Goal: Task Accomplishment & Management: Complete application form

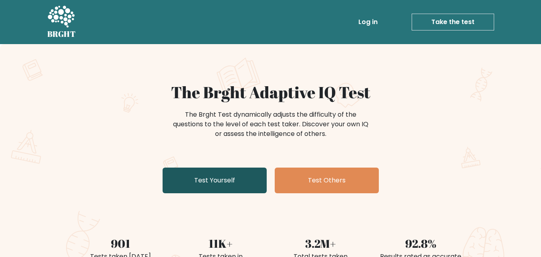
click at [204, 180] on link "Test Yourself" at bounding box center [215, 181] width 104 height 26
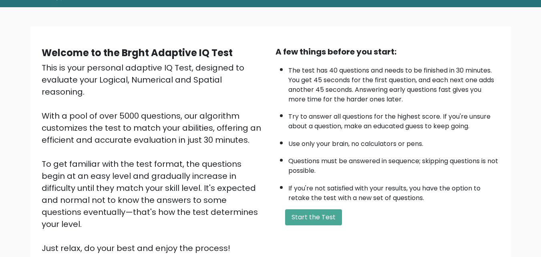
scroll to position [80, 0]
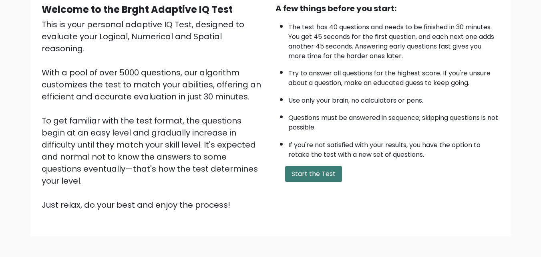
click at [307, 168] on button "Start the Test" at bounding box center [313, 174] width 57 height 16
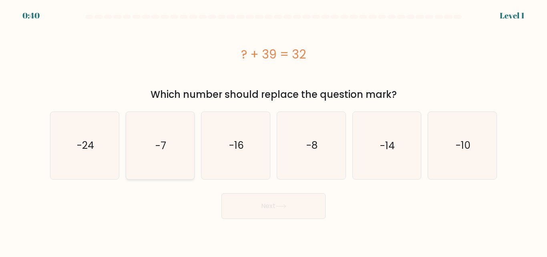
click at [157, 151] on text "-7" at bounding box center [161, 145] width 11 height 14
click at [274, 131] on input "b. -7" at bounding box center [274, 130] width 0 height 2
radio input "true"
click at [269, 213] on button "Next" at bounding box center [274, 206] width 104 height 26
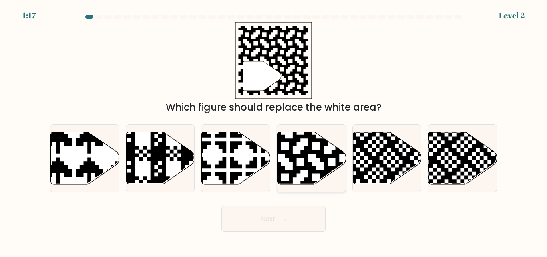
click at [298, 140] on icon at bounding box center [332, 131] width 124 height 124
click at [274, 131] on input "d." at bounding box center [274, 130] width 0 height 2
radio input "true"
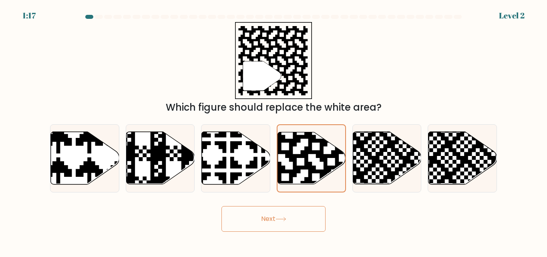
click at [280, 219] on icon at bounding box center [281, 219] width 11 height 4
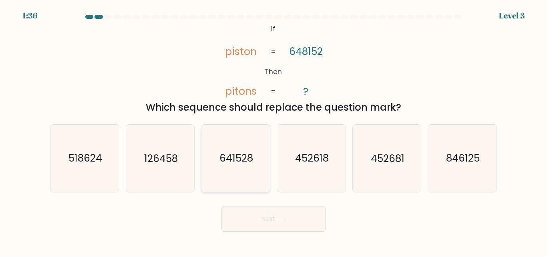
click at [221, 156] on text "641528" at bounding box center [237, 158] width 34 height 14
click at [274, 131] on input "c. 641528" at bounding box center [274, 130] width 0 height 2
radio input "true"
click at [278, 221] on icon at bounding box center [281, 219] width 11 height 4
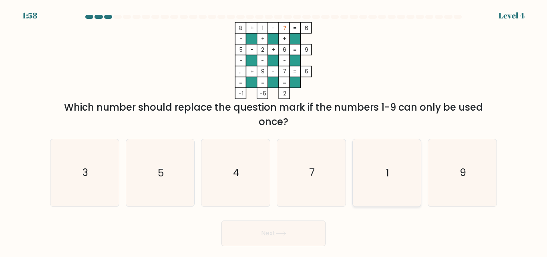
click at [376, 156] on icon "1" at bounding box center [386, 172] width 67 height 67
click at [274, 131] on input "e. 1" at bounding box center [274, 130] width 0 height 2
radio input "true"
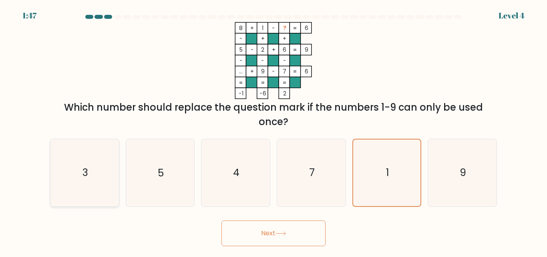
click at [93, 180] on icon "3" at bounding box center [84, 172] width 67 height 67
click at [274, 131] on input "a. 3" at bounding box center [274, 130] width 0 height 2
radio input "true"
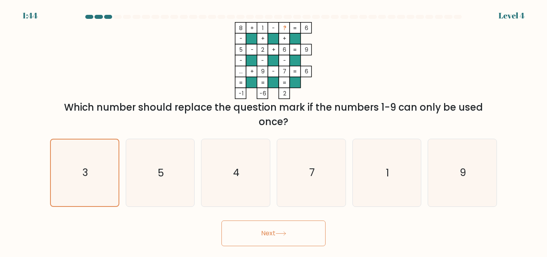
click at [264, 240] on button "Next" at bounding box center [274, 233] width 104 height 26
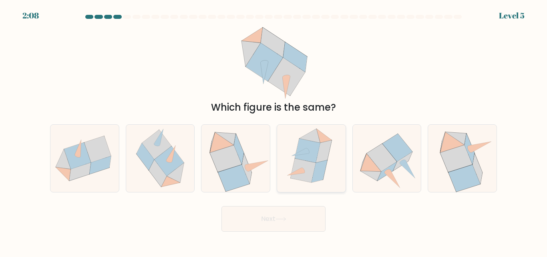
click at [319, 180] on icon at bounding box center [320, 171] width 16 height 22
click at [274, 131] on input "d." at bounding box center [274, 130] width 0 height 2
radio input "true"
click at [291, 229] on button "Next" at bounding box center [274, 219] width 104 height 26
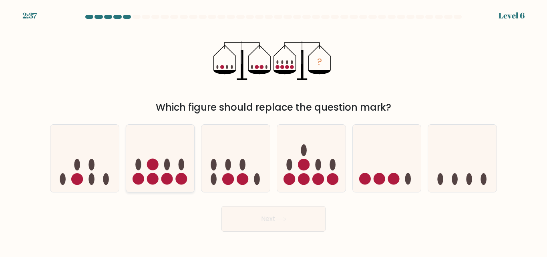
click at [176, 136] on icon at bounding box center [160, 158] width 69 height 57
click at [274, 131] on input "b." at bounding box center [274, 130] width 0 height 2
radio input "true"
click at [272, 227] on button "Next" at bounding box center [274, 219] width 104 height 26
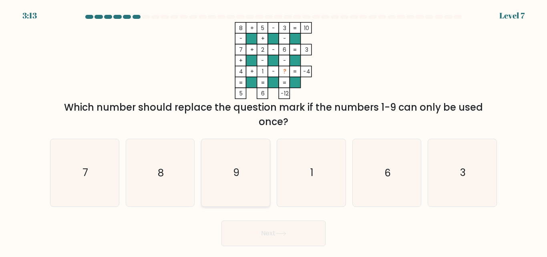
drag, startPoint x: 244, startPoint y: 167, endPoint x: 260, endPoint y: 193, distance: 30.2
click at [243, 172] on icon "9" at bounding box center [235, 172] width 67 height 67
click at [274, 131] on input "c. 9" at bounding box center [274, 130] width 0 height 2
radio input "true"
click at [297, 237] on button "Next" at bounding box center [274, 233] width 104 height 26
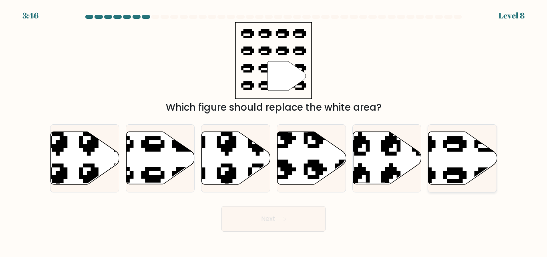
click at [444, 171] on icon at bounding box center [463, 158] width 69 height 53
click at [274, 131] on input "f." at bounding box center [274, 130] width 0 height 2
radio input "true"
click at [300, 217] on button "Next" at bounding box center [274, 219] width 104 height 26
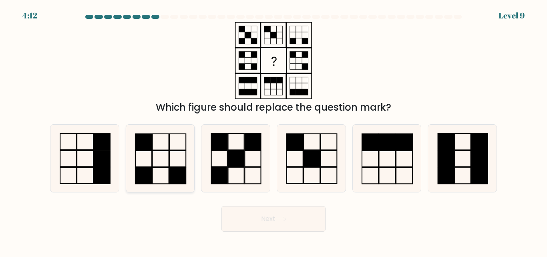
click at [158, 154] on icon at bounding box center [160, 158] width 67 height 67
click at [274, 131] on input "b." at bounding box center [274, 130] width 0 height 2
radio input "true"
click at [246, 215] on button "Next" at bounding box center [274, 219] width 104 height 26
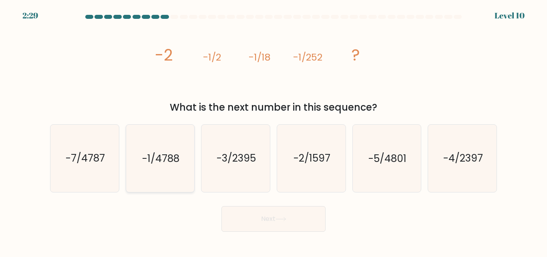
click at [172, 152] on text "-1/4788" at bounding box center [160, 158] width 37 height 14
click at [274, 131] on input "b. -1/4788" at bounding box center [274, 130] width 0 height 2
radio input "true"
click at [262, 227] on button "Next" at bounding box center [274, 219] width 104 height 26
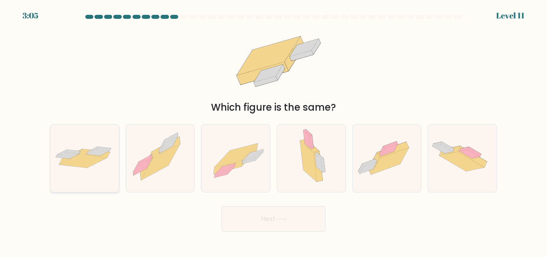
click at [77, 154] on icon at bounding box center [67, 155] width 23 height 6
click at [274, 131] on input "a." at bounding box center [274, 130] width 0 height 2
radio input "true"
click at [240, 220] on button "Next" at bounding box center [274, 219] width 104 height 26
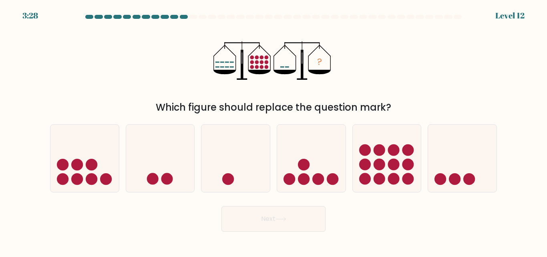
drag, startPoint x: 438, startPoint y: 166, endPoint x: 386, endPoint y: 206, distance: 65.3
click at [438, 166] on icon at bounding box center [462, 158] width 69 height 57
click at [274, 131] on input "f." at bounding box center [274, 130] width 0 height 2
radio input "true"
click at [317, 222] on button "Next" at bounding box center [274, 219] width 104 height 26
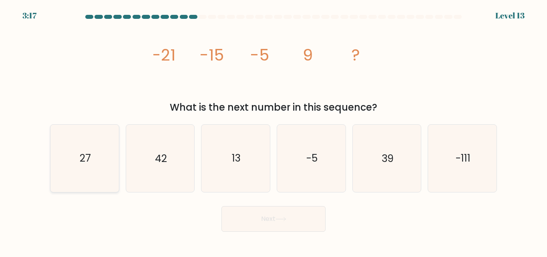
click at [56, 157] on icon "27" at bounding box center [84, 158] width 67 height 67
click at [274, 131] on input "a. 27" at bounding box center [274, 130] width 0 height 2
radio input "true"
click at [281, 222] on button "Next" at bounding box center [274, 219] width 104 height 26
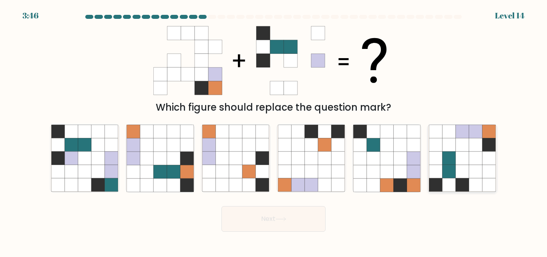
click at [483, 140] on icon at bounding box center [475, 144] width 13 height 13
click at [274, 131] on input "f." at bounding box center [274, 130] width 0 height 2
radio input "true"
click at [298, 212] on button "Next" at bounding box center [274, 219] width 104 height 26
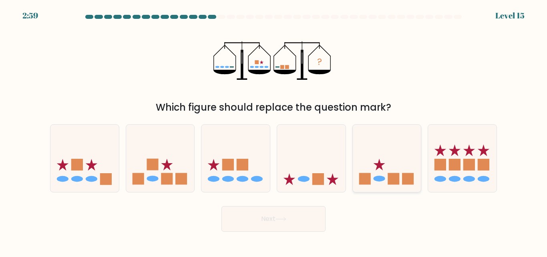
drag, startPoint x: 385, startPoint y: 171, endPoint x: 345, endPoint y: 199, distance: 48.7
click at [385, 172] on icon at bounding box center [387, 158] width 69 height 57
click at [274, 131] on input "e." at bounding box center [274, 130] width 0 height 2
radio input "true"
click at [311, 218] on button "Next" at bounding box center [274, 219] width 104 height 26
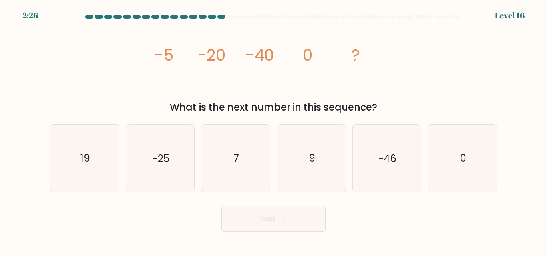
drag, startPoint x: 162, startPoint y: 154, endPoint x: 209, endPoint y: 219, distance: 80.1
click at [163, 157] on text "-25" at bounding box center [161, 158] width 17 height 14
click at [274, 131] on input "b. -25" at bounding box center [274, 130] width 0 height 2
radio input "true"
click at [245, 223] on button "Next" at bounding box center [274, 219] width 104 height 26
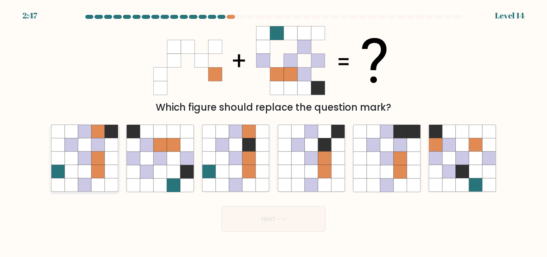
click at [106, 149] on icon at bounding box center [111, 144] width 13 height 13
click at [274, 131] on input "a." at bounding box center [274, 130] width 0 height 2
radio input "true"
click at [258, 221] on button "Next" at bounding box center [274, 219] width 104 height 26
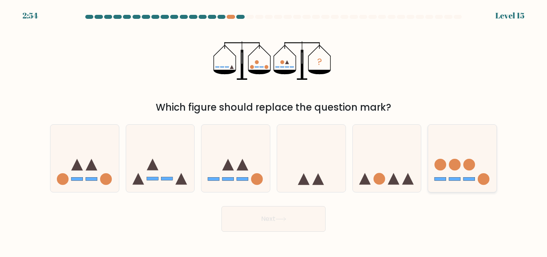
drag, startPoint x: 468, startPoint y: 145, endPoint x: 341, endPoint y: 191, distance: 135.2
click at [467, 145] on icon at bounding box center [462, 158] width 69 height 57
click at [274, 131] on input "f." at bounding box center [274, 130] width 0 height 2
radio input "true"
click at [277, 220] on button "Next" at bounding box center [274, 219] width 104 height 26
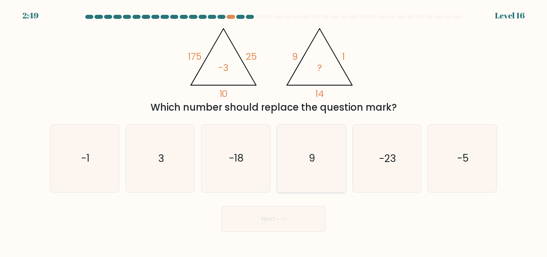
drag, startPoint x: 342, startPoint y: 200, endPoint x: 318, endPoint y: 178, distance: 33.2
click at [340, 198] on form at bounding box center [273, 123] width 547 height 217
drag, startPoint x: 317, startPoint y: 176, endPoint x: 307, endPoint y: 194, distance: 20.1
click at [316, 177] on icon "9" at bounding box center [311, 158] width 67 height 67
click at [274, 131] on input "d. 9" at bounding box center [274, 130] width 0 height 2
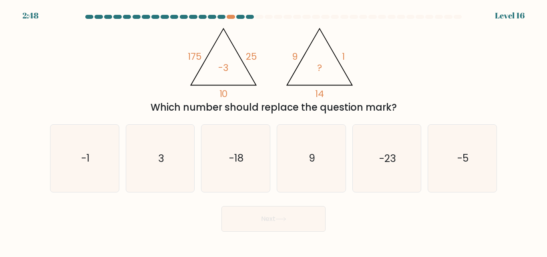
radio input "true"
click at [292, 217] on button "Next" at bounding box center [274, 219] width 104 height 26
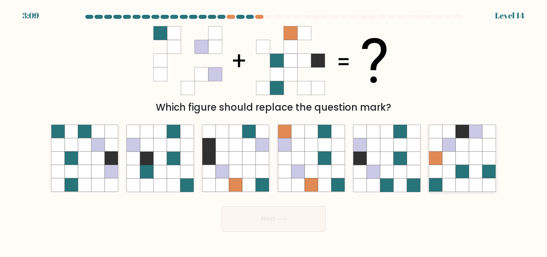
click at [463, 154] on icon at bounding box center [462, 158] width 13 height 13
click at [274, 131] on input "f." at bounding box center [274, 130] width 0 height 2
radio input "true"
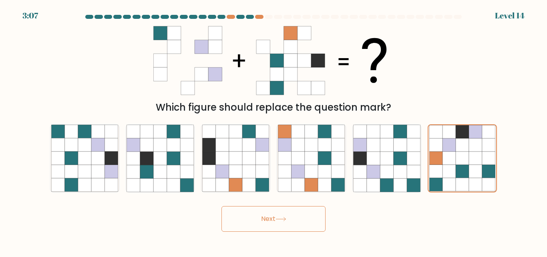
click at [296, 221] on button "Next" at bounding box center [274, 219] width 104 height 26
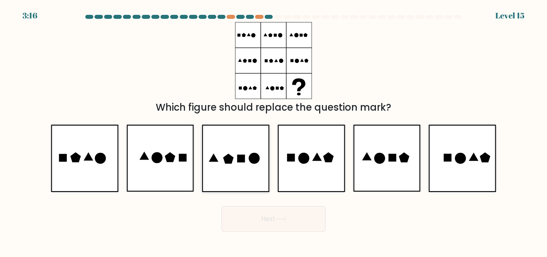
click at [230, 164] on icon at bounding box center [235, 158] width 67 height 67
click at [274, 131] on input "c." at bounding box center [274, 130] width 0 height 2
radio input "true"
click at [274, 218] on button "Next" at bounding box center [274, 219] width 104 height 26
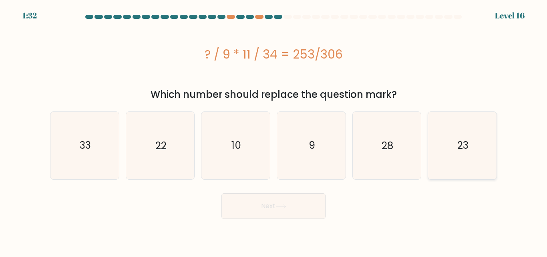
click at [442, 148] on icon "23" at bounding box center [462, 145] width 67 height 67
click at [274, 131] on input "f. 23" at bounding box center [274, 130] width 0 height 2
radio input "true"
click at [281, 212] on button "Next" at bounding box center [274, 206] width 104 height 26
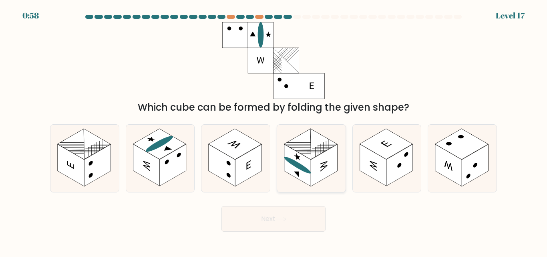
click at [307, 160] on rect at bounding box center [298, 165] width 26 height 42
click at [274, 131] on input "d." at bounding box center [274, 130] width 0 height 2
radio input "true"
click at [298, 207] on button "Next" at bounding box center [274, 219] width 104 height 26
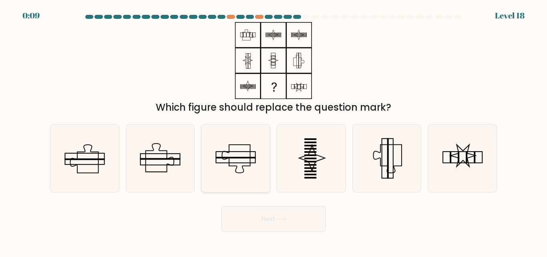
click at [249, 155] on icon at bounding box center [235, 158] width 67 height 67
click at [274, 131] on input "c." at bounding box center [274, 130] width 0 height 2
radio input "true"
click at [274, 223] on button "Next" at bounding box center [274, 219] width 104 height 26
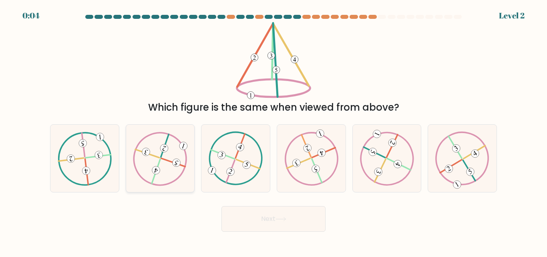
click at [146, 162] on icon at bounding box center [160, 158] width 54 height 54
click at [274, 131] on input "b." at bounding box center [274, 130] width 0 height 2
radio input "true"
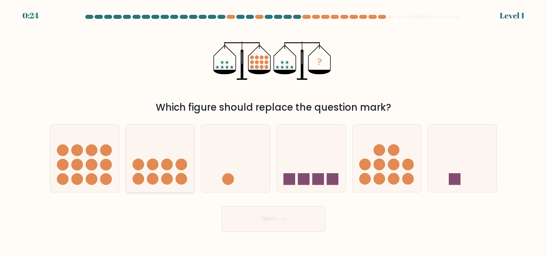
drag, startPoint x: 90, startPoint y: 156, endPoint x: 132, endPoint y: 184, distance: 50.6
click at [90, 156] on circle at bounding box center [92, 150] width 12 height 12
click at [274, 131] on input "a." at bounding box center [274, 130] width 0 height 2
radio input "true"
click at [280, 222] on button "Next" at bounding box center [274, 219] width 104 height 26
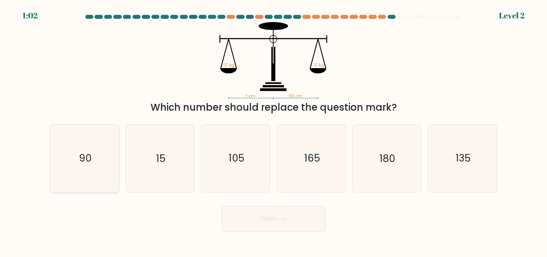
click at [106, 140] on icon "90" at bounding box center [84, 158] width 67 height 67
click at [274, 131] on input "a. 90" at bounding box center [274, 130] width 0 height 2
radio input "true"
click at [306, 242] on body "1:01 Level 2" at bounding box center [273, 128] width 547 height 257
click at [299, 230] on button "Next" at bounding box center [274, 219] width 104 height 26
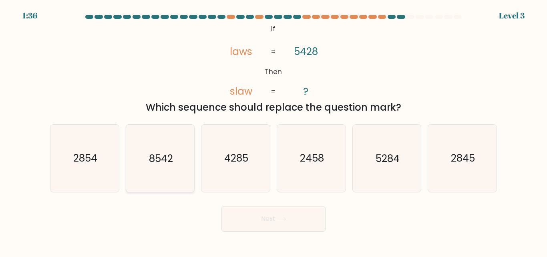
click at [164, 151] on icon "8542" at bounding box center [160, 158] width 67 height 67
click at [274, 131] on input "b. 8542" at bounding box center [274, 130] width 0 height 2
radio input "true"
click at [267, 212] on button "Next" at bounding box center [274, 219] width 104 height 26
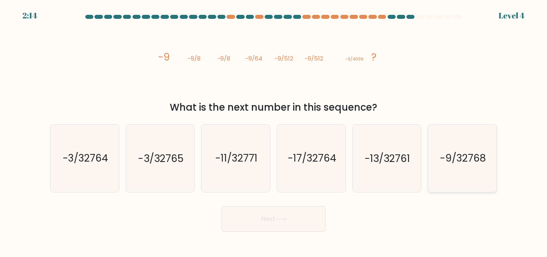
click at [444, 151] on text "-9/32768" at bounding box center [463, 158] width 46 height 14
click at [274, 131] on input "f. -9/32768" at bounding box center [274, 130] width 0 height 2
radio input "true"
click at [234, 217] on button "Next" at bounding box center [274, 219] width 104 height 26
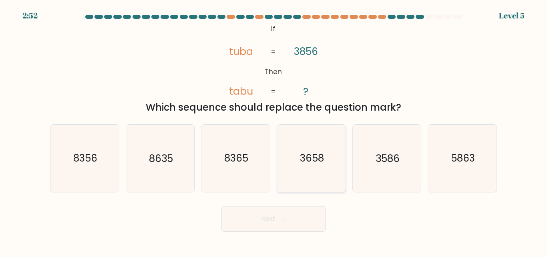
drag, startPoint x: 340, startPoint y: 162, endPoint x: 331, endPoint y: 166, distance: 10.2
click at [337, 164] on icon "3658" at bounding box center [311, 158] width 67 height 67
click at [274, 131] on input "d. 3658" at bounding box center [274, 130] width 0 height 2
radio input "true"
click at [277, 217] on button "Next" at bounding box center [274, 219] width 104 height 26
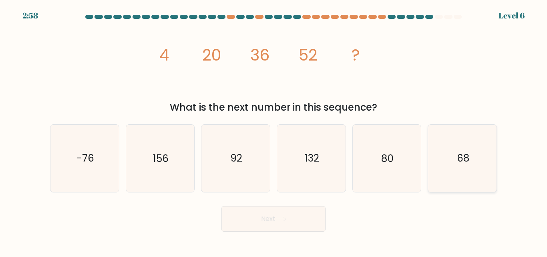
click at [473, 137] on icon "68" at bounding box center [462, 158] width 67 height 67
click at [274, 131] on input "f. 68" at bounding box center [274, 130] width 0 height 2
radio input "true"
click at [274, 229] on button "Next" at bounding box center [274, 219] width 104 height 26
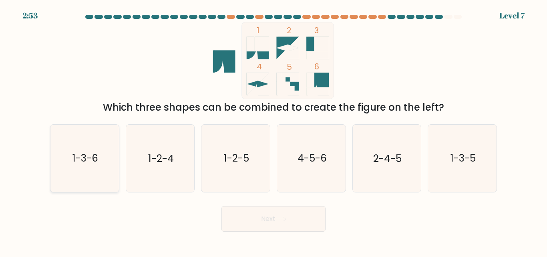
click at [102, 172] on icon "1-3-6" at bounding box center [84, 158] width 67 height 67
click at [274, 131] on input "a. 1-3-6" at bounding box center [274, 130] width 0 height 2
radio input "true"
click at [307, 214] on button "Next" at bounding box center [274, 219] width 104 height 26
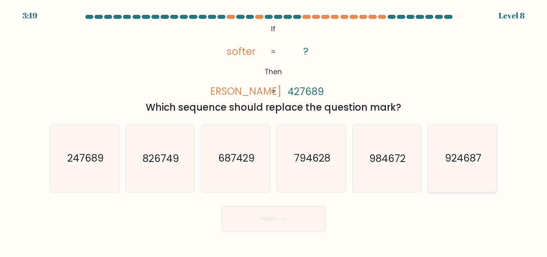
click at [487, 164] on icon "924687" at bounding box center [462, 158] width 67 height 67
click at [274, 131] on input "f. 924687" at bounding box center [274, 130] width 0 height 2
radio input "true"
click at [220, 205] on div "Next" at bounding box center [273, 217] width 457 height 30
click at [237, 216] on button "Next" at bounding box center [274, 219] width 104 height 26
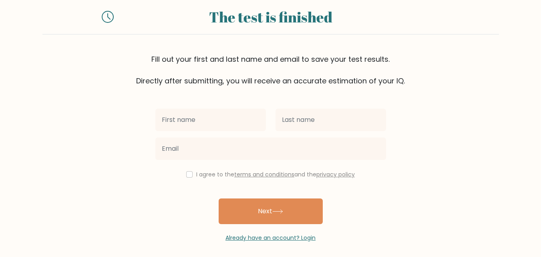
scroll to position [24, 0]
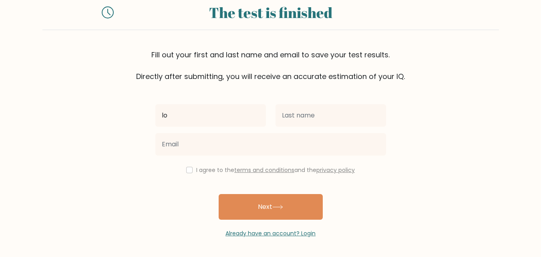
type input "l"
type input "abo"
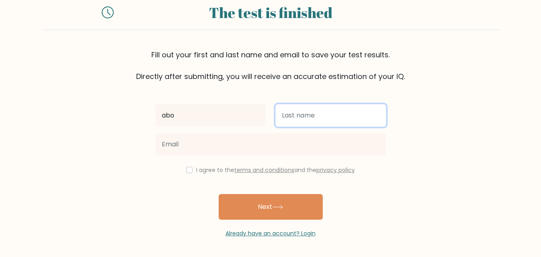
click at [319, 121] on input "text" at bounding box center [331, 115] width 111 height 22
type input "mosa"
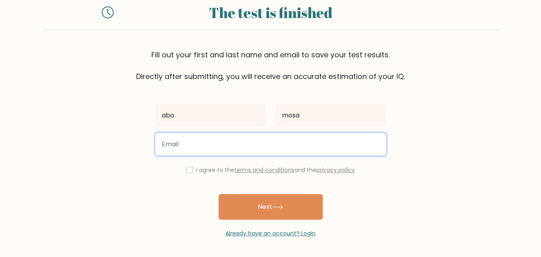
click at [266, 145] on input "email" at bounding box center [271, 144] width 231 height 22
click at [269, 133] on input "abomosa" at bounding box center [271, 144] width 231 height 22
type input "[EMAIL_ADDRESS][DOMAIN_NAME]"
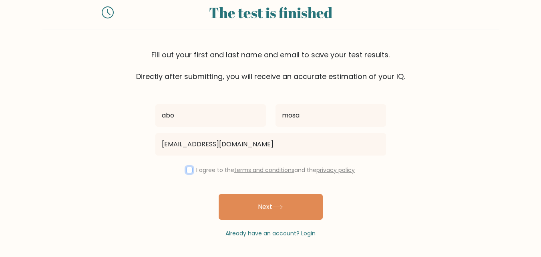
click at [186, 172] on input "checkbox" at bounding box center [189, 170] width 6 height 6
checkbox input "true"
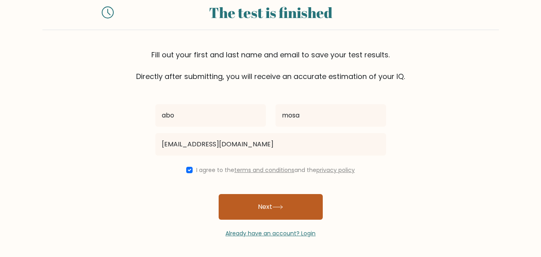
click at [249, 201] on button "Next" at bounding box center [271, 207] width 104 height 26
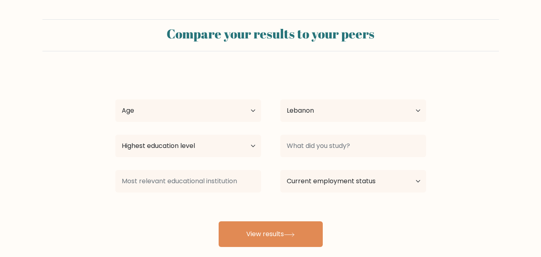
select select "LB"
click at [179, 111] on select "Age Under [DEMOGRAPHIC_DATA] [DEMOGRAPHIC_DATA] [DEMOGRAPHIC_DATA] [DEMOGRAPHIC…" at bounding box center [188, 110] width 146 height 22
select select "18_24"
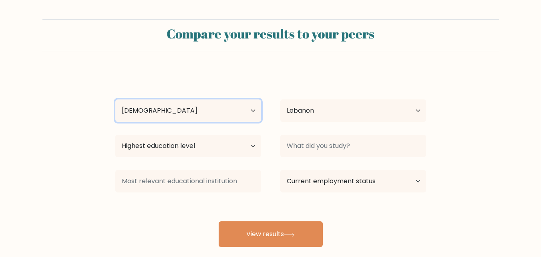
click at [115, 99] on select "Age Under [DEMOGRAPHIC_DATA] [DEMOGRAPHIC_DATA] [DEMOGRAPHIC_DATA] [DEMOGRAPHIC…" at bounding box center [188, 110] width 146 height 22
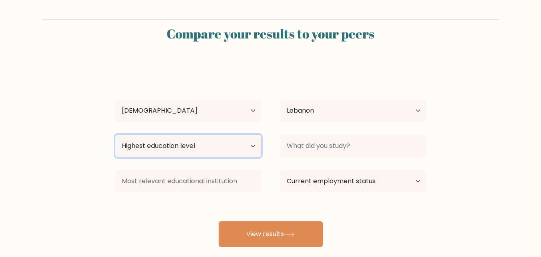
click at [164, 146] on select "Highest education level No schooling Primary Lower Secondary Upper Secondary Oc…" at bounding box center [188, 146] width 146 height 22
select select "bachelors_degree"
click at [115, 135] on select "Highest education level No schooling Primary Lower Secondary Upper Secondary Oc…" at bounding box center [188, 146] width 146 height 22
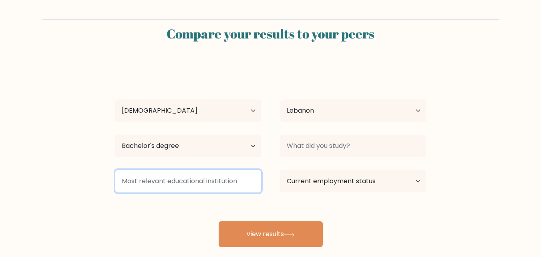
click at [191, 172] on input at bounding box center [188, 181] width 146 height 22
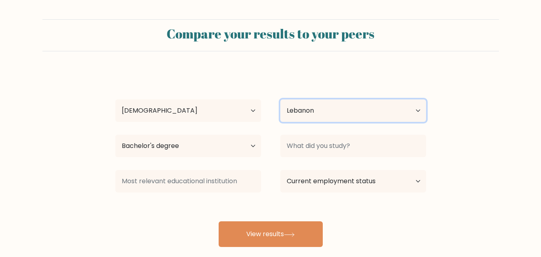
click at [305, 109] on select "Country Afghanistan Albania Algeria American Samoa Andorra Angola Anguilla Anta…" at bounding box center [354, 110] width 146 height 22
click at [307, 109] on select "Country Afghanistan Albania Algeria American Samoa Andorra Angola Anguilla Anta…" at bounding box center [354, 110] width 146 height 22
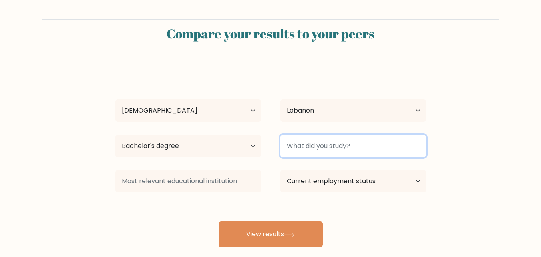
click at [331, 148] on input at bounding box center [354, 146] width 146 height 22
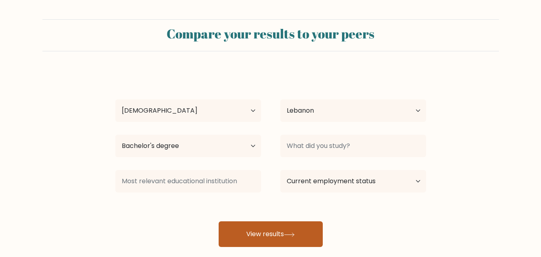
click at [287, 229] on button "View results" at bounding box center [271, 234] width 104 height 26
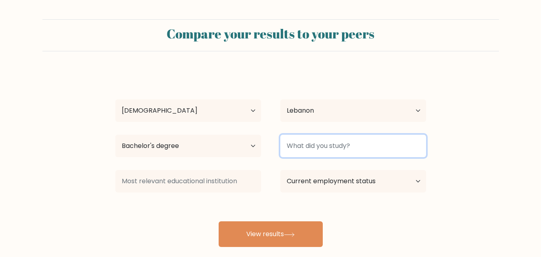
click at [323, 142] on input at bounding box center [354, 146] width 146 height 22
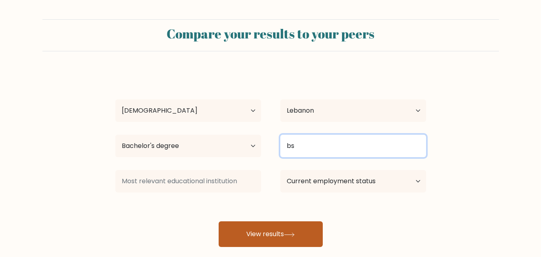
type input "bs"
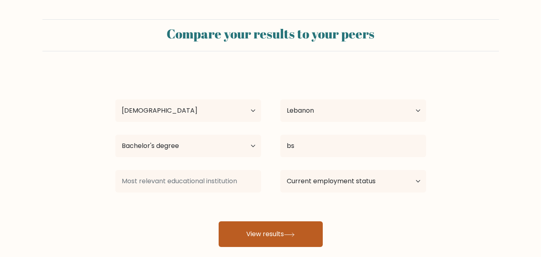
click at [281, 235] on button "View results" at bounding box center [271, 234] width 104 height 26
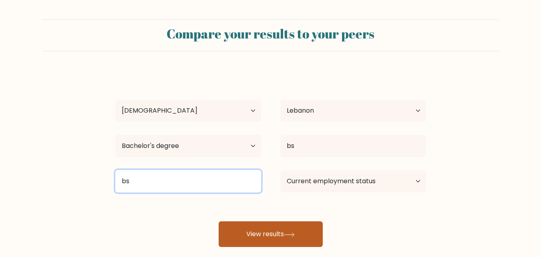
type input "bs"
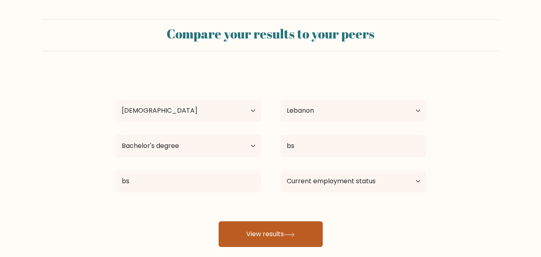
click at [280, 231] on button "View results" at bounding box center [271, 234] width 104 height 26
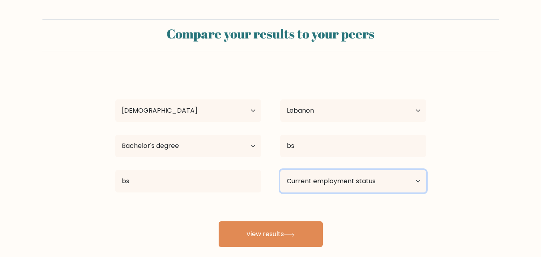
click at [306, 187] on select "Current employment status Employed Student Retired Other / prefer not to answer" at bounding box center [354, 181] width 146 height 22
select select "employed"
click at [281, 170] on select "Current employment status Employed Student Retired Other / prefer not to answer" at bounding box center [354, 181] width 146 height 22
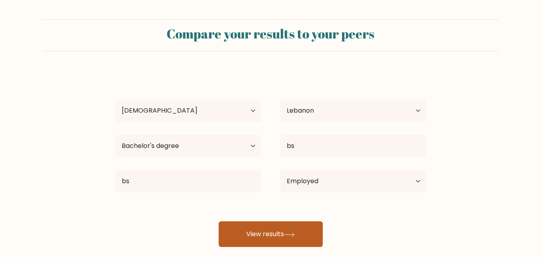
click at [304, 226] on button "View results" at bounding box center [271, 234] width 104 height 26
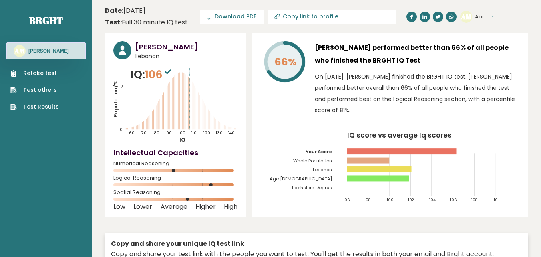
click at [493, 18] on button "Abo" at bounding box center [484, 17] width 18 height 8
click at [493, 63] on link "Logout" at bounding box center [496, 62] width 41 height 11
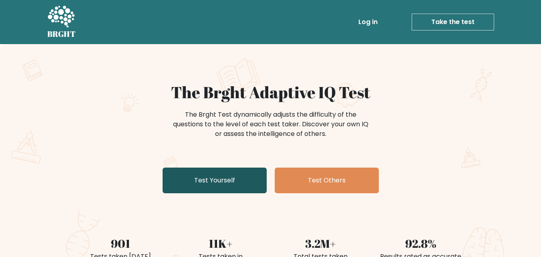
click at [226, 179] on link "Test Yourself" at bounding box center [215, 181] width 104 height 26
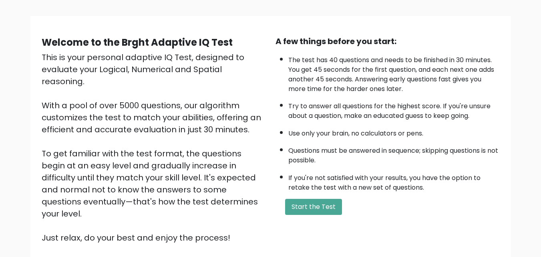
scroll to position [110, 0]
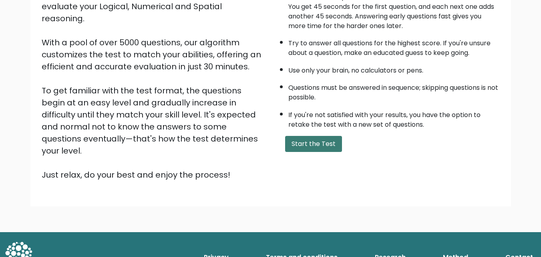
click at [315, 146] on button "Start the Test" at bounding box center [313, 144] width 57 height 16
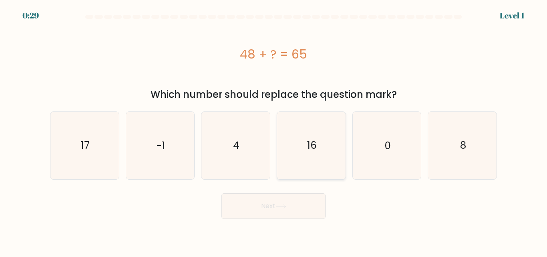
click at [305, 150] on icon "16" at bounding box center [311, 145] width 67 height 67
click at [274, 131] on input "d. 16" at bounding box center [274, 130] width 0 height 2
radio input "true"
click at [117, 134] on div "17" at bounding box center [84, 145] width 69 height 68
click at [274, 131] on input "a. 17" at bounding box center [274, 130] width 0 height 2
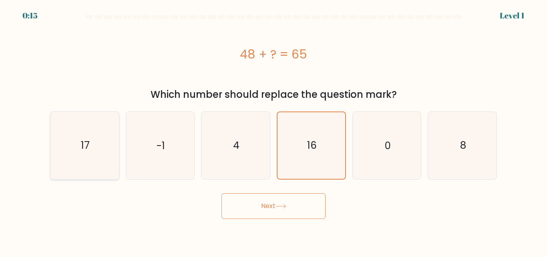
radio input "true"
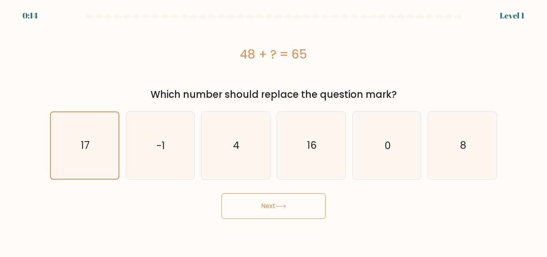
click at [294, 212] on button "Next" at bounding box center [274, 206] width 104 height 26
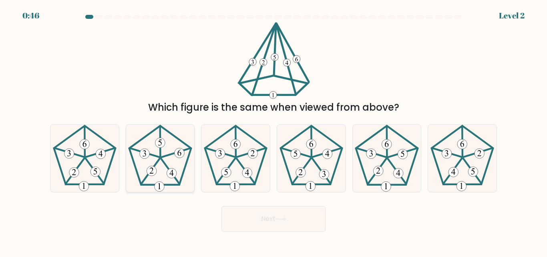
click at [170, 158] on icon at bounding box center [160, 158] width 67 height 67
click at [274, 131] on input "b." at bounding box center [274, 130] width 0 height 2
radio input "true"
click at [258, 212] on button "Next" at bounding box center [274, 219] width 104 height 26
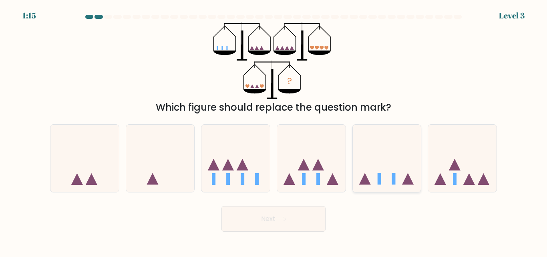
drag, startPoint x: 420, startPoint y: 155, endPoint x: 412, endPoint y: 158, distance: 8.1
click at [418, 156] on icon at bounding box center [387, 158] width 69 height 57
click at [274, 131] on input "e." at bounding box center [274, 130] width 0 height 2
radio input "true"
click at [254, 225] on button "Next" at bounding box center [274, 219] width 104 height 26
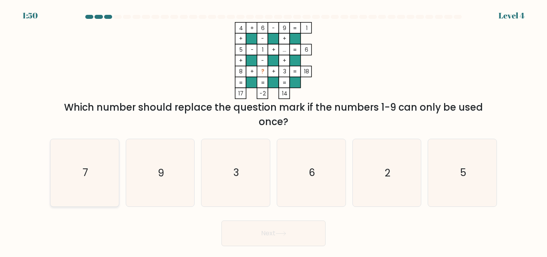
click at [94, 164] on icon "7" at bounding box center [84, 172] width 67 height 67
click at [274, 131] on input "a. 7" at bounding box center [274, 130] width 0 height 2
radio input "true"
click at [284, 227] on button "Next" at bounding box center [274, 233] width 104 height 26
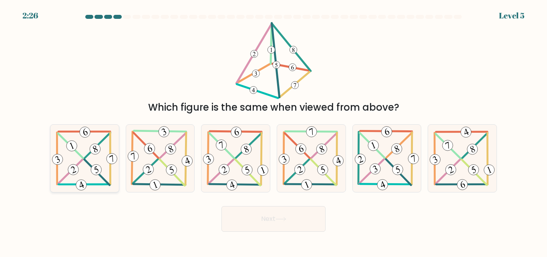
click at [100, 165] on icon at bounding box center [84, 158] width 69 height 67
click at [274, 131] on input "a." at bounding box center [274, 130] width 0 height 2
radio input "true"
click at [240, 225] on button "Next" at bounding box center [274, 219] width 104 height 26
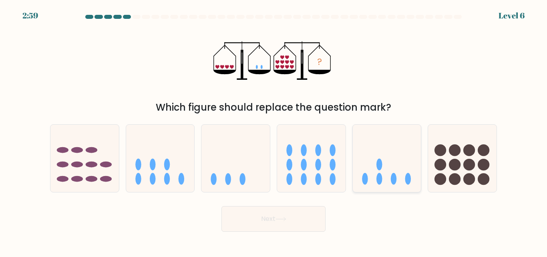
click at [374, 149] on icon at bounding box center [387, 158] width 69 height 57
click at [274, 131] on input "e." at bounding box center [274, 130] width 0 height 2
radio input "true"
click at [305, 221] on button "Next" at bounding box center [274, 219] width 104 height 26
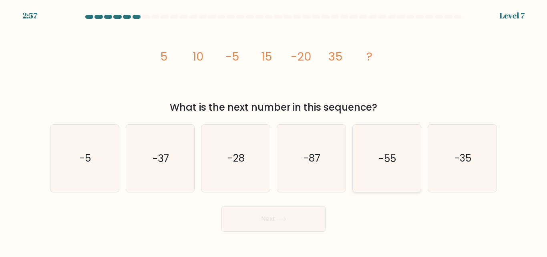
drag, startPoint x: 375, startPoint y: 156, endPoint x: 372, endPoint y: 164, distance: 9.1
click at [375, 156] on icon "-55" at bounding box center [386, 158] width 67 height 67
click at [274, 131] on input "e. -55" at bounding box center [274, 130] width 0 height 2
radio input "true"
click at [301, 224] on button "Next" at bounding box center [274, 219] width 104 height 26
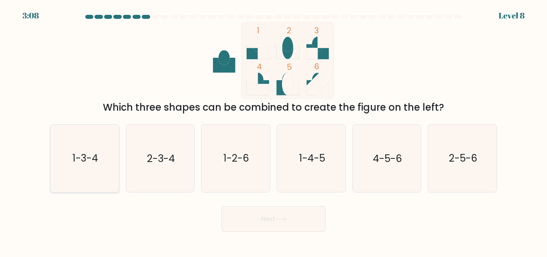
click at [100, 147] on icon "1-3-4" at bounding box center [84, 158] width 67 height 67
click at [274, 131] on input "a. 1-3-4" at bounding box center [274, 130] width 0 height 2
radio input "true"
click at [275, 227] on button "Next" at bounding box center [274, 219] width 104 height 26
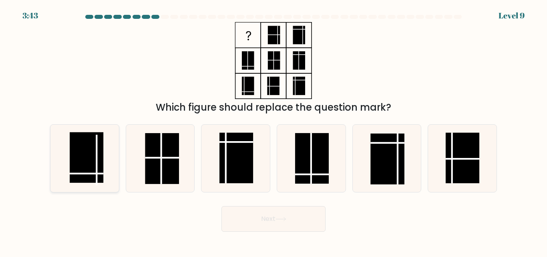
click at [90, 166] on rect at bounding box center [87, 157] width 34 height 50
click at [274, 131] on input "a." at bounding box center [274, 130] width 0 height 2
radio input "true"
click at [252, 222] on button "Next" at bounding box center [274, 219] width 104 height 26
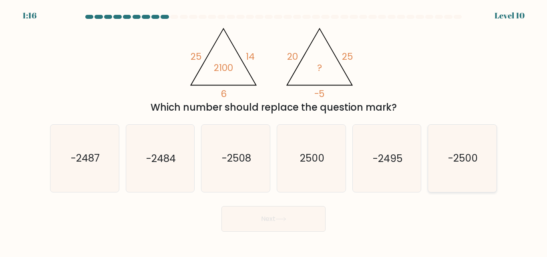
click at [441, 148] on icon "-2500" at bounding box center [462, 158] width 67 height 67
click at [274, 131] on input "f. -2500" at bounding box center [274, 130] width 0 height 2
radio input "true"
click at [289, 223] on button "Next" at bounding box center [274, 219] width 104 height 26
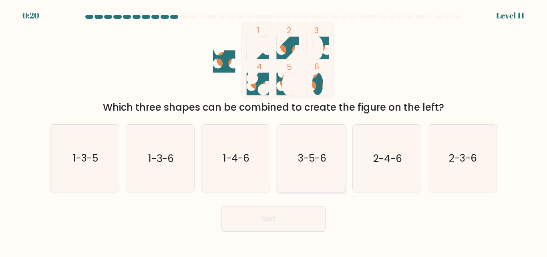
click at [315, 133] on icon "3-5-6" at bounding box center [311, 158] width 67 height 67
click at [274, 131] on input "d. 3-5-6" at bounding box center [274, 130] width 0 height 2
radio input "true"
click at [303, 217] on button "Next" at bounding box center [274, 219] width 104 height 26
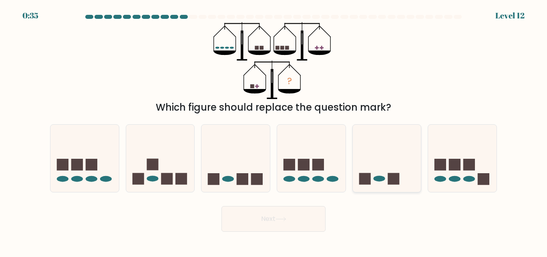
click at [376, 150] on icon at bounding box center [387, 158] width 69 height 57
click at [274, 131] on input "e." at bounding box center [274, 130] width 0 height 2
radio input "true"
click at [297, 223] on button "Next" at bounding box center [274, 219] width 104 height 26
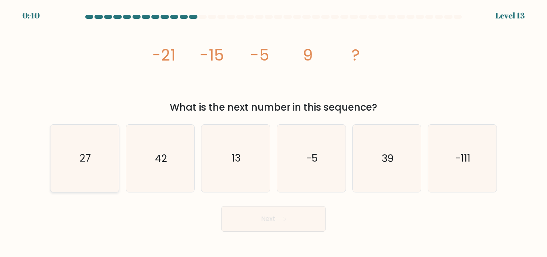
click at [90, 168] on icon "27" at bounding box center [84, 158] width 67 height 67
click at [274, 131] on input "a. 27" at bounding box center [274, 130] width 0 height 2
radio input "true"
click at [242, 212] on button "Next" at bounding box center [274, 219] width 104 height 26
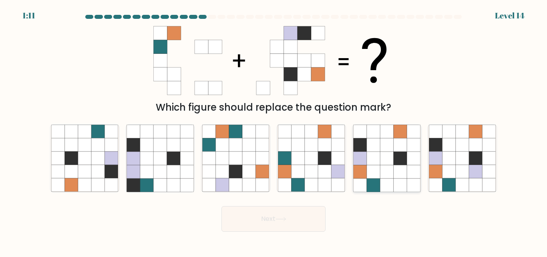
click at [369, 160] on icon at bounding box center [373, 158] width 13 height 13
click at [274, 131] on input "e." at bounding box center [274, 130] width 0 height 2
radio input "true"
click at [305, 214] on button "Next" at bounding box center [274, 219] width 104 height 26
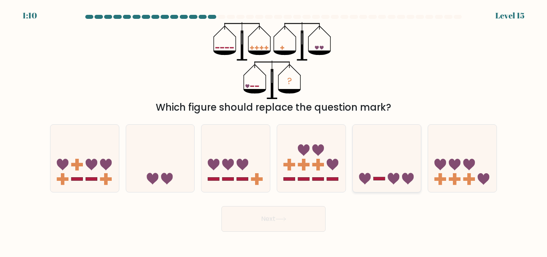
click at [380, 166] on icon at bounding box center [387, 158] width 69 height 57
click at [274, 131] on input "e." at bounding box center [274, 130] width 0 height 2
radio input "true"
click at [285, 220] on icon at bounding box center [281, 219] width 11 height 4
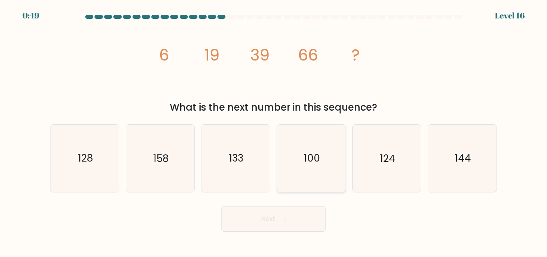
click at [307, 179] on icon "100" at bounding box center [311, 158] width 67 height 67
click at [274, 131] on input "d. 100" at bounding box center [274, 130] width 0 height 2
radio input "true"
click at [288, 212] on button "Next" at bounding box center [274, 219] width 104 height 26
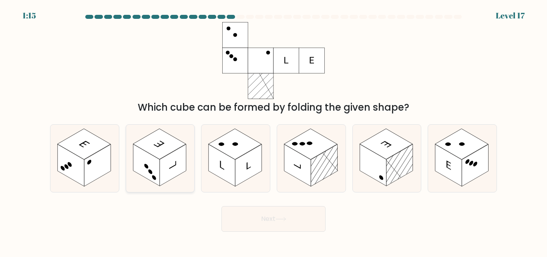
click at [168, 153] on rect at bounding box center [159, 144] width 53 height 30
click at [274, 131] on input "b." at bounding box center [274, 130] width 0 height 2
radio input "true"
click at [316, 227] on button "Next" at bounding box center [274, 219] width 104 height 26
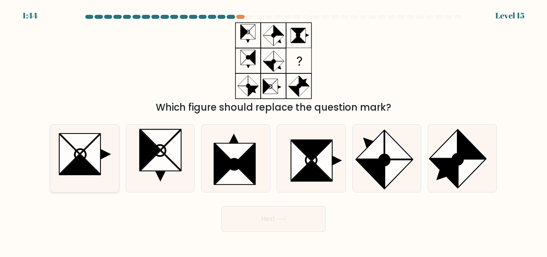
click at [96, 188] on icon at bounding box center [84, 158] width 67 height 67
click at [274, 131] on input "a." at bounding box center [274, 130] width 0 height 2
radio input "true"
click at [304, 151] on icon at bounding box center [312, 150] width 40 height 20
click at [274, 131] on input "d." at bounding box center [274, 130] width 0 height 2
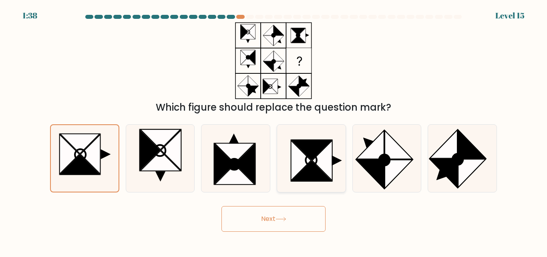
radio input "true"
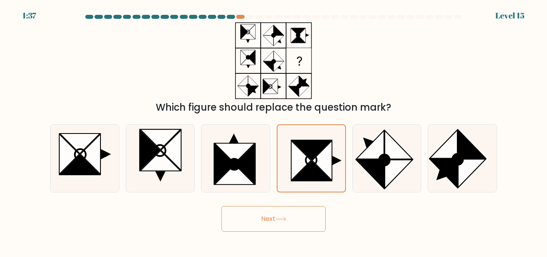
click at [295, 222] on button "Next" at bounding box center [274, 219] width 104 height 26
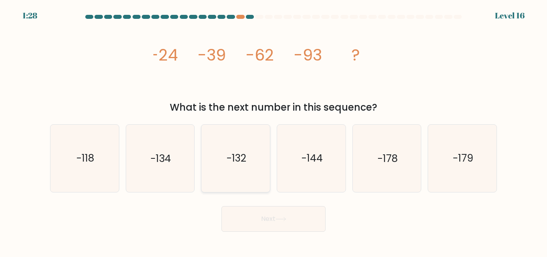
click at [255, 176] on icon "-132" at bounding box center [235, 158] width 67 height 67
click at [274, 131] on input "c. -132" at bounding box center [274, 130] width 0 height 2
radio input "true"
click at [274, 212] on button "Next" at bounding box center [274, 219] width 104 height 26
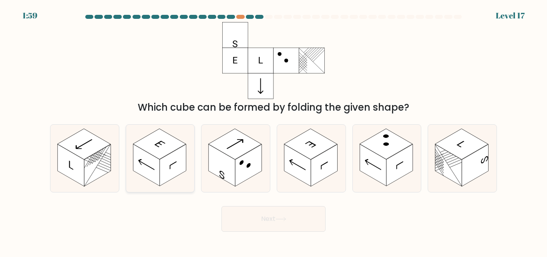
click at [164, 144] on rect at bounding box center [159, 144] width 53 height 30
click at [274, 131] on input "b." at bounding box center [274, 130] width 0 height 2
radio input "true"
click at [279, 213] on button "Next" at bounding box center [274, 219] width 104 height 26
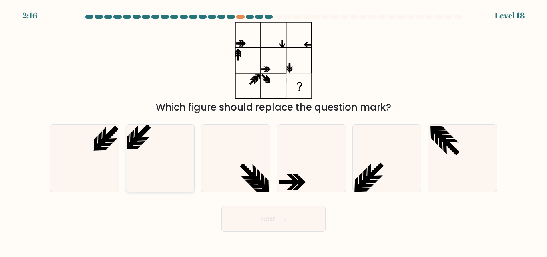
click at [161, 143] on icon at bounding box center [160, 158] width 67 height 67
click at [274, 131] on input "b." at bounding box center [274, 130] width 0 height 2
radio input "true"
click at [267, 218] on button "Next" at bounding box center [274, 219] width 104 height 26
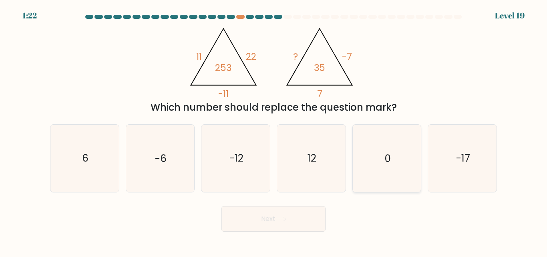
drag, startPoint x: 378, startPoint y: 168, endPoint x: 365, endPoint y: 179, distance: 17.7
click at [377, 168] on icon "0" at bounding box center [386, 158] width 67 height 67
click at [274, 131] on input "e. 0" at bounding box center [274, 130] width 0 height 2
radio input "true"
click at [239, 220] on button "Next" at bounding box center [274, 219] width 104 height 26
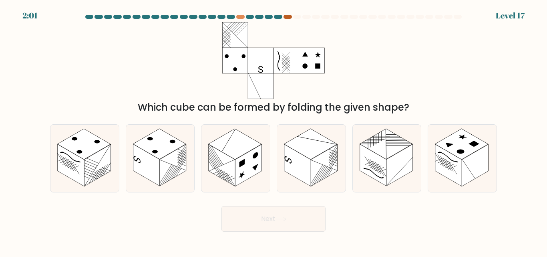
click at [287, 18] on div at bounding box center [288, 17] width 8 height 4
click at [28, 15] on form at bounding box center [273, 123] width 547 height 217
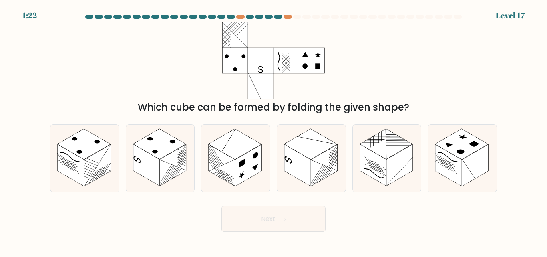
click at [305, 49] on rect at bounding box center [312, 61] width 26 height 26
click at [503, 24] on form at bounding box center [273, 123] width 547 height 217
click at [177, 166] on rect at bounding box center [173, 165] width 26 height 42
click at [274, 131] on input "b." at bounding box center [274, 130] width 0 height 2
radio input "true"
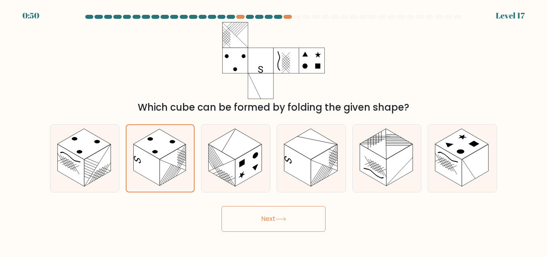
click at [269, 226] on button "Next" at bounding box center [274, 219] width 104 height 26
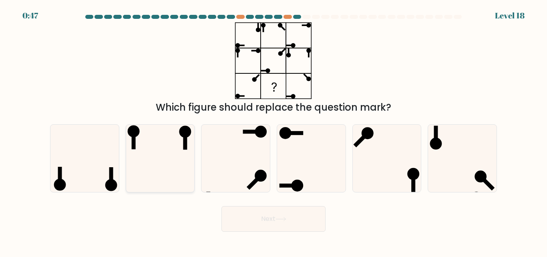
click at [168, 151] on icon at bounding box center [160, 158] width 67 height 67
click at [274, 131] on input "b." at bounding box center [274, 130] width 0 height 2
radio input "true"
click at [293, 220] on button "Next" at bounding box center [274, 219] width 104 height 26
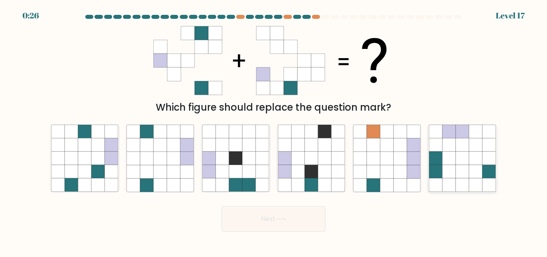
click at [482, 166] on icon at bounding box center [475, 171] width 13 height 13
click at [274, 131] on input "f." at bounding box center [274, 130] width 0 height 2
radio input "true"
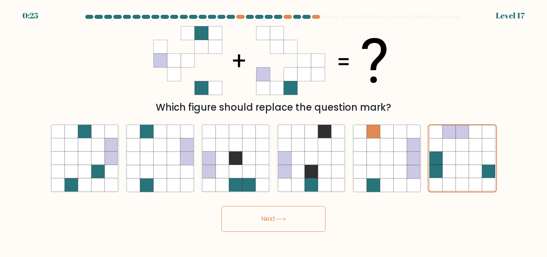
click at [263, 214] on button "Next" at bounding box center [274, 219] width 104 height 26
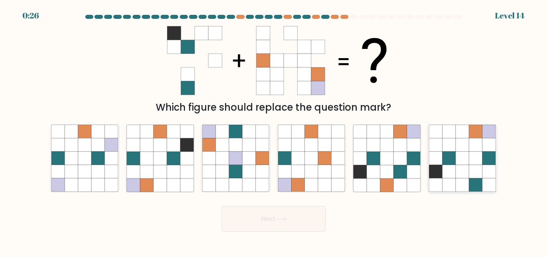
click at [475, 169] on icon at bounding box center [475, 171] width 13 height 13
click at [274, 131] on input "f." at bounding box center [274, 130] width 0 height 2
radio input "true"
click at [310, 214] on button "Next" at bounding box center [274, 219] width 104 height 26
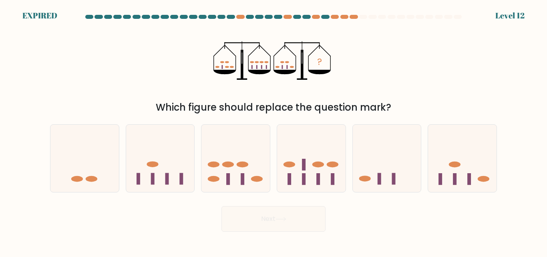
drag, startPoint x: 248, startPoint y: 167, endPoint x: 250, endPoint y: 204, distance: 36.9
click at [248, 174] on icon at bounding box center [236, 158] width 69 height 57
click at [274, 131] on input "c." at bounding box center [274, 130] width 0 height 2
radio input "true"
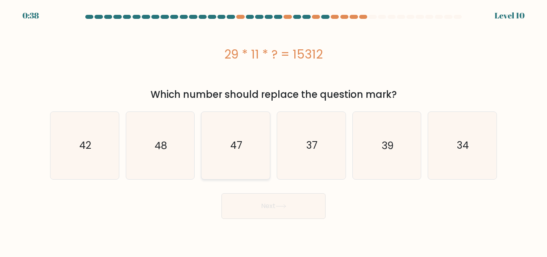
click at [252, 141] on icon "47" at bounding box center [235, 145] width 67 height 67
click at [274, 131] on input "c. 47" at bounding box center [274, 130] width 0 height 2
radio input "true"
click at [257, 208] on button "Next" at bounding box center [274, 206] width 104 height 26
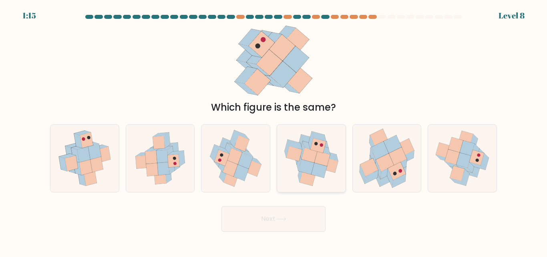
click at [330, 172] on icon at bounding box center [311, 158] width 69 height 65
click at [274, 131] on input "d." at bounding box center [274, 130] width 0 height 2
radio input "true"
click at [293, 208] on button "Next" at bounding box center [274, 219] width 104 height 26
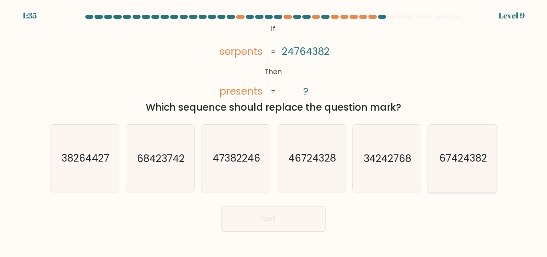
click at [483, 158] on text "67424382" at bounding box center [464, 158] width 48 height 14
click at [274, 131] on input "f. 67424382" at bounding box center [274, 130] width 0 height 2
radio input "true"
click at [307, 223] on button "Next" at bounding box center [274, 219] width 104 height 26
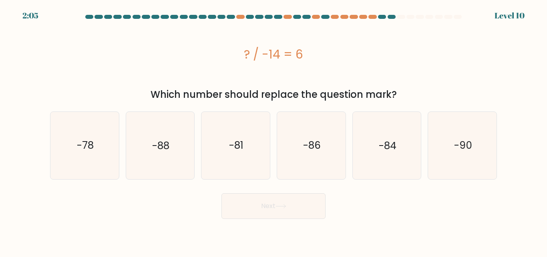
drag, startPoint x: 389, startPoint y: 156, endPoint x: 314, endPoint y: 204, distance: 89.1
click at [389, 157] on icon "-84" at bounding box center [386, 145] width 67 height 67
click at [274, 131] on input "e. -84" at bounding box center [274, 130] width 0 height 2
radio input "true"
click at [279, 217] on button "Next" at bounding box center [274, 206] width 104 height 26
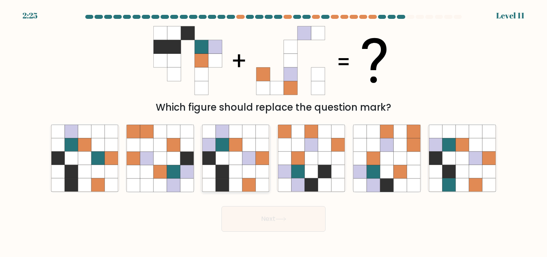
click at [235, 165] on icon at bounding box center [235, 158] width 67 height 67
click at [274, 131] on input "c." at bounding box center [274, 130] width 0 height 2
radio input "true"
click at [256, 212] on button "Next" at bounding box center [274, 219] width 104 height 26
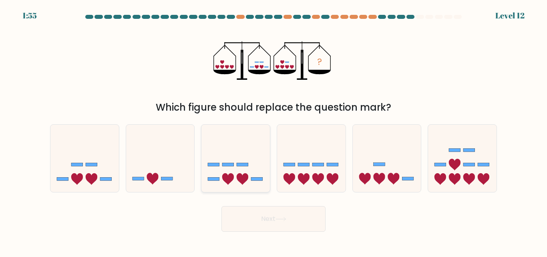
click at [210, 151] on icon at bounding box center [236, 158] width 69 height 57
click at [274, 131] on input "c." at bounding box center [274, 130] width 0 height 2
radio input "true"
click at [263, 235] on body "1:55 Level 12" at bounding box center [273, 128] width 547 height 257
click at [262, 224] on button "Next" at bounding box center [274, 219] width 104 height 26
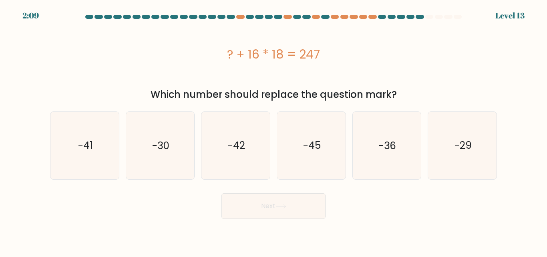
click at [46, 166] on div "a. -41 b. -30 c. -42" at bounding box center [273, 142] width 457 height 74
click at [81, 164] on icon "-41" at bounding box center [84, 145] width 67 height 67
click at [274, 131] on input "a. -41" at bounding box center [274, 130] width 0 height 2
radio input "true"
click at [245, 205] on button "Next" at bounding box center [274, 206] width 104 height 26
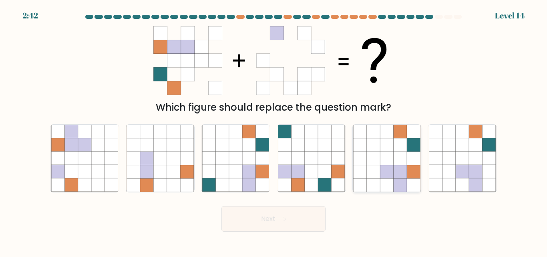
click at [384, 156] on icon at bounding box center [386, 158] width 13 height 13
click at [274, 131] on input "e." at bounding box center [274, 130] width 0 height 2
radio input "true"
click at [296, 228] on button "Next" at bounding box center [274, 219] width 104 height 26
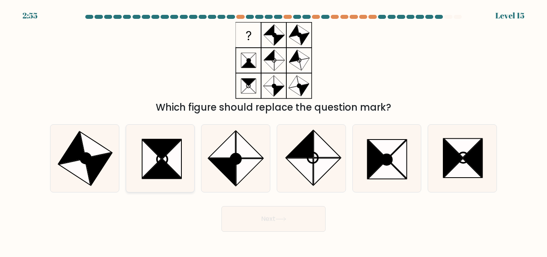
click at [172, 141] on icon at bounding box center [162, 148] width 38 height 19
click at [274, 131] on input "b." at bounding box center [274, 130] width 0 height 2
radio input "true"
click at [288, 225] on button "Next" at bounding box center [274, 219] width 104 height 26
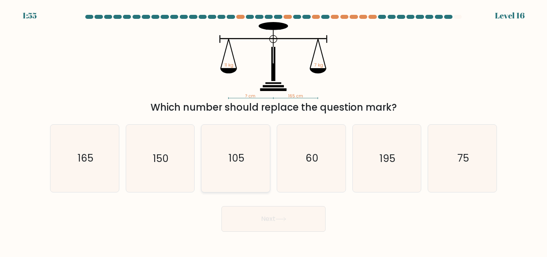
click at [251, 167] on icon "105" at bounding box center [235, 158] width 67 height 67
click at [274, 131] on input "c. 105" at bounding box center [274, 130] width 0 height 2
radio input "true"
click at [281, 220] on icon at bounding box center [281, 219] width 11 height 4
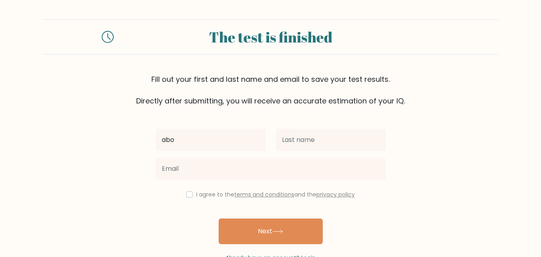
type input "abo"
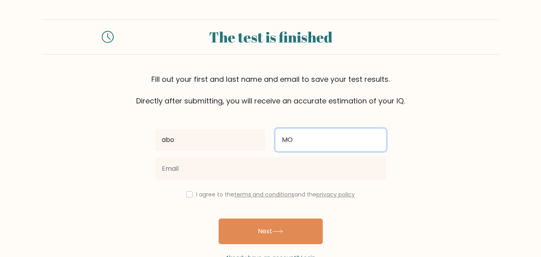
type input "M"
type input "mostafa"
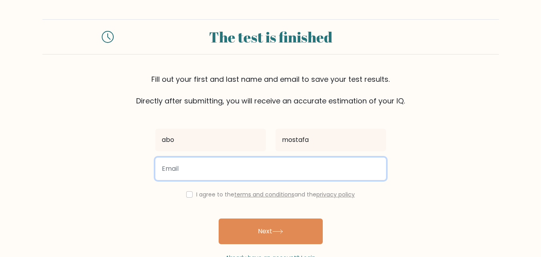
click at [268, 162] on input "email" at bounding box center [271, 169] width 231 height 22
click at [265, 175] on input "asfafeff@" at bounding box center [271, 169] width 231 height 22
type input "[EMAIL_ADDRESS][DOMAIN_NAME]"
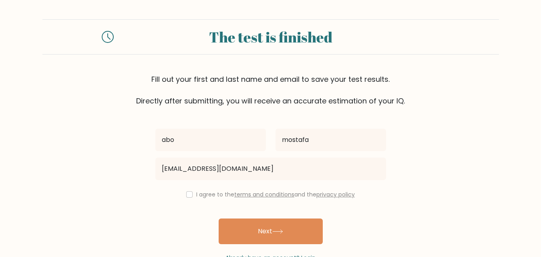
click at [191, 194] on div "I agree to the terms and conditions and the privacy policy" at bounding box center [271, 195] width 240 height 10
click at [190, 197] on input "checkbox" at bounding box center [189, 194] width 6 height 6
checkbox input "true"
click at [263, 235] on button "Next" at bounding box center [271, 231] width 104 height 26
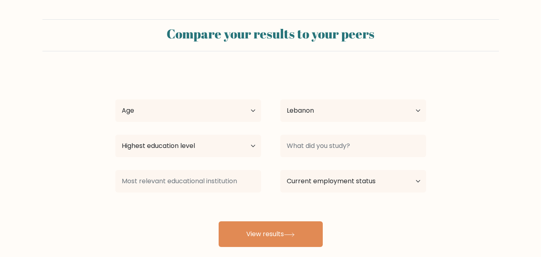
select select "LB"
click at [201, 115] on select "Age Under [DEMOGRAPHIC_DATA] [DEMOGRAPHIC_DATA] [DEMOGRAPHIC_DATA] [DEMOGRAPHIC…" at bounding box center [188, 110] width 146 height 22
select select "18_24"
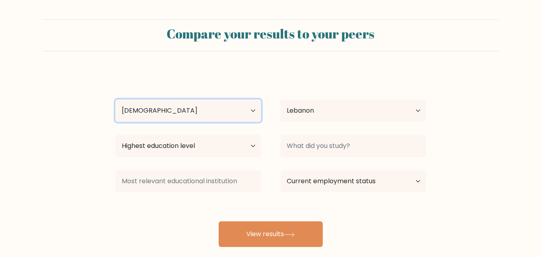
click at [115, 99] on select "Age Under [DEMOGRAPHIC_DATA] [DEMOGRAPHIC_DATA] [DEMOGRAPHIC_DATA] [DEMOGRAPHIC…" at bounding box center [188, 110] width 146 height 22
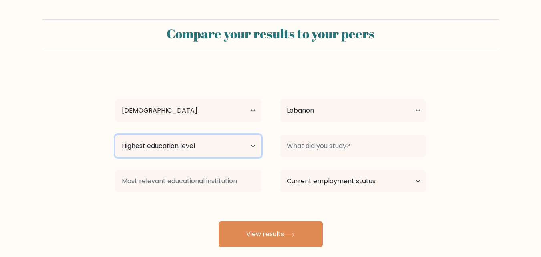
click at [182, 136] on select "Highest education level No schooling Primary Lower Secondary Upper Secondary Oc…" at bounding box center [188, 146] width 146 height 22
select select "bachelors_degree"
click at [115, 135] on select "Highest education level No schooling Primary Lower Secondary Upper Secondary Oc…" at bounding box center [188, 146] width 146 height 22
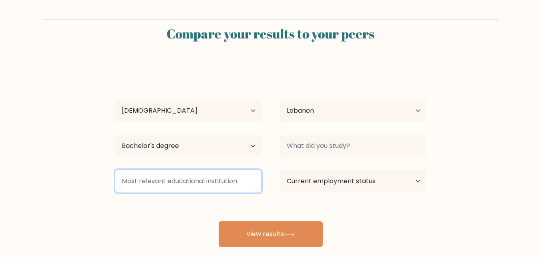
click at [192, 178] on input at bounding box center [188, 181] width 146 height 22
type input "b"
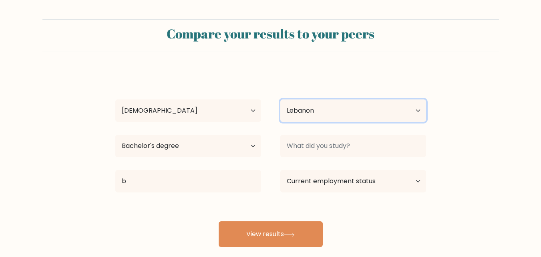
click at [334, 112] on select "Country [GEOGRAPHIC_DATA] [GEOGRAPHIC_DATA] [GEOGRAPHIC_DATA] [US_STATE] [GEOGR…" at bounding box center [354, 110] width 146 height 22
click at [331, 109] on select "Country [GEOGRAPHIC_DATA] [GEOGRAPHIC_DATA] [GEOGRAPHIC_DATA] [US_STATE] [GEOGR…" at bounding box center [354, 110] width 146 height 22
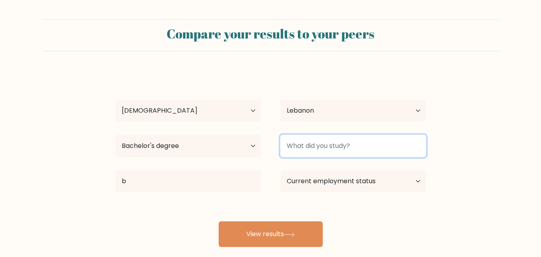
click at [339, 149] on input at bounding box center [354, 146] width 146 height 22
type input "b"
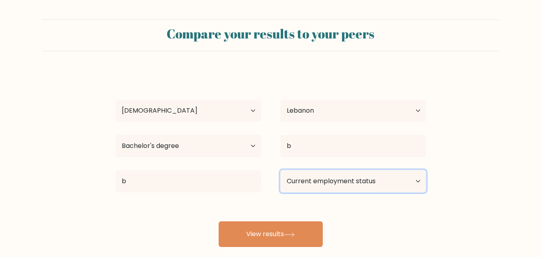
click at [343, 179] on select "Current employment status Employed Student Retired Other / prefer not to answer" at bounding box center [354, 181] width 146 height 22
select select "employed"
click at [281, 170] on select "Current employment status Employed Student Retired Other / prefer not to answer" at bounding box center [354, 181] width 146 height 22
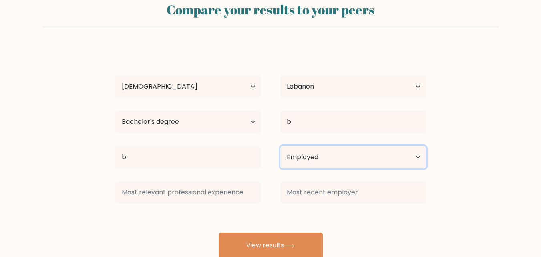
scroll to position [47, 0]
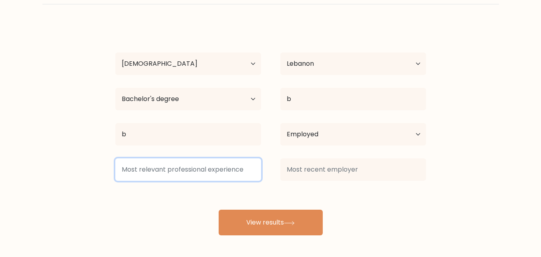
click at [217, 174] on input at bounding box center [188, 169] width 146 height 22
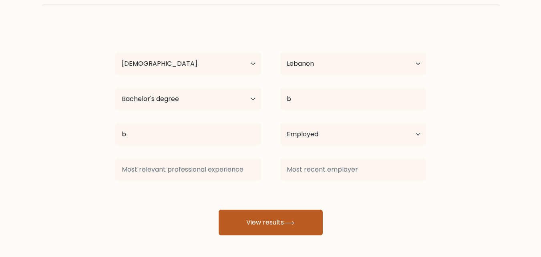
click at [276, 211] on button "View results" at bounding box center [271, 223] width 104 height 26
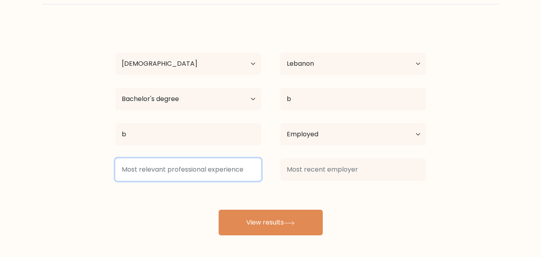
click at [226, 172] on input at bounding box center [188, 169] width 146 height 22
type input "b"
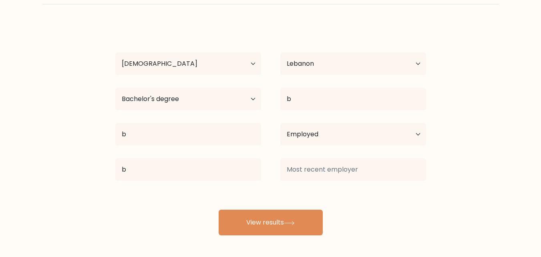
drag, startPoint x: 382, startPoint y: 156, endPoint x: 382, endPoint y: 162, distance: 5.2
click at [382, 162] on div at bounding box center [353, 169] width 165 height 29
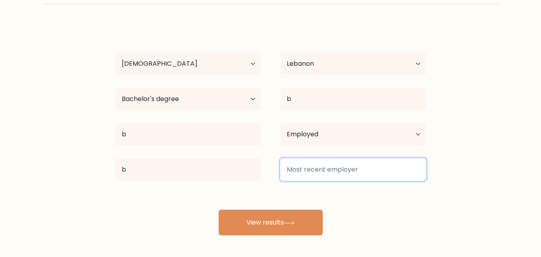
click at [382, 164] on input at bounding box center [354, 169] width 146 height 22
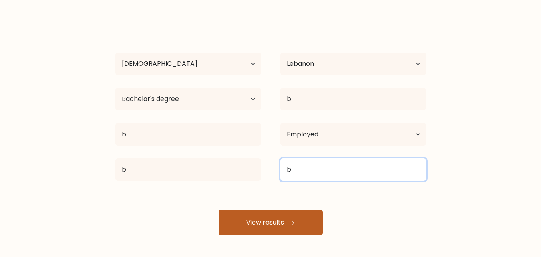
type input "b"
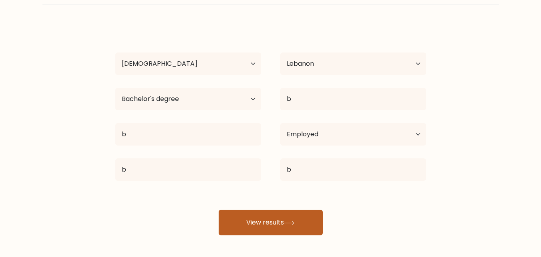
click at [300, 212] on button "View results" at bounding box center [271, 223] width 104 height 26
